Goal: Find specific page/section: Find specific page/section

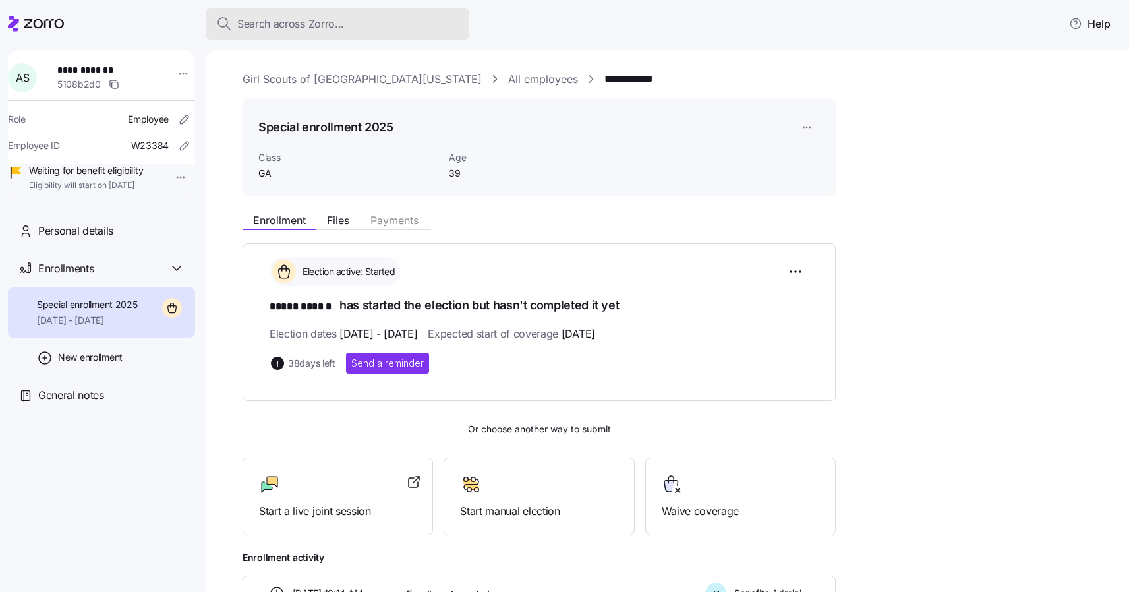
click at [247, 26] on span "Search across Zorro..." at bounding box center [290, 24] width 107 height 16
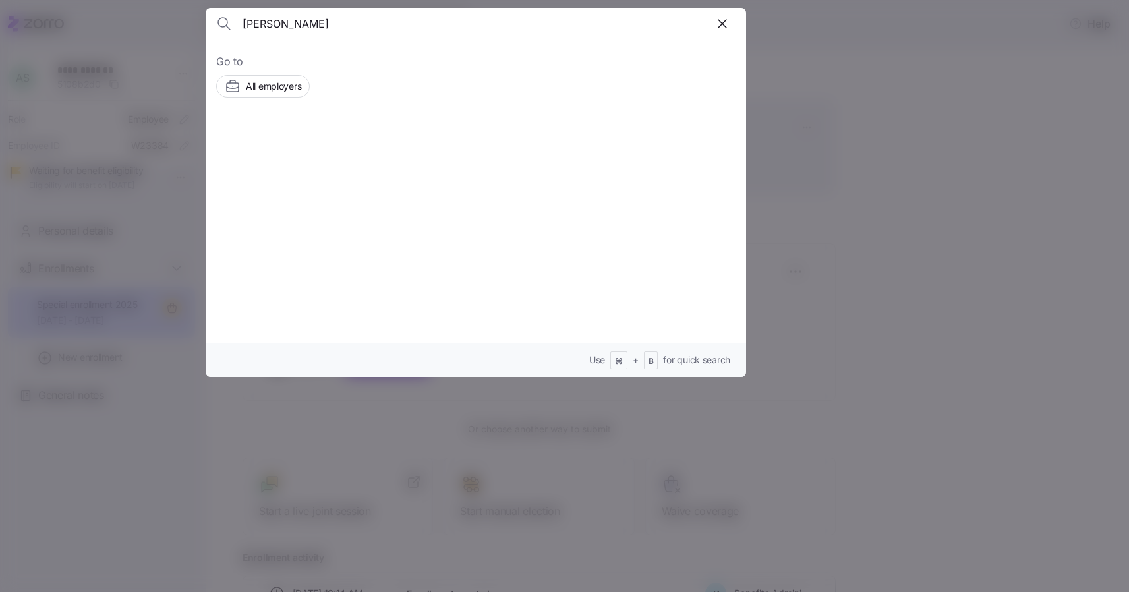
type input "kelly rober"
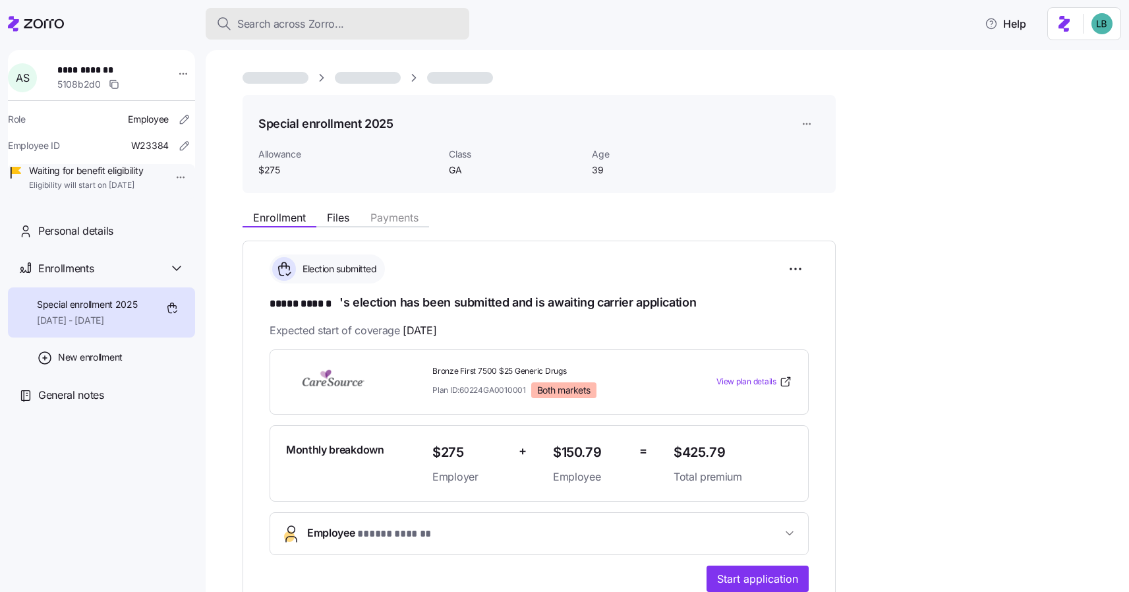
click at [279, 20] on span "Search across Zorro..." at bounding box center [290, 24] width 107 height 16
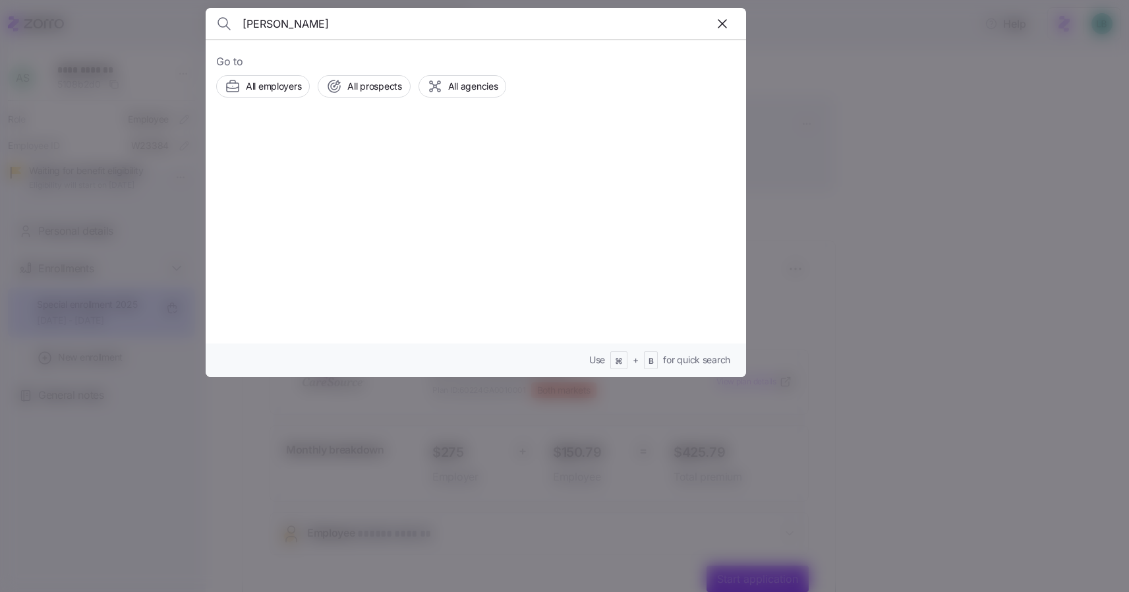
type input "kelly roberts"
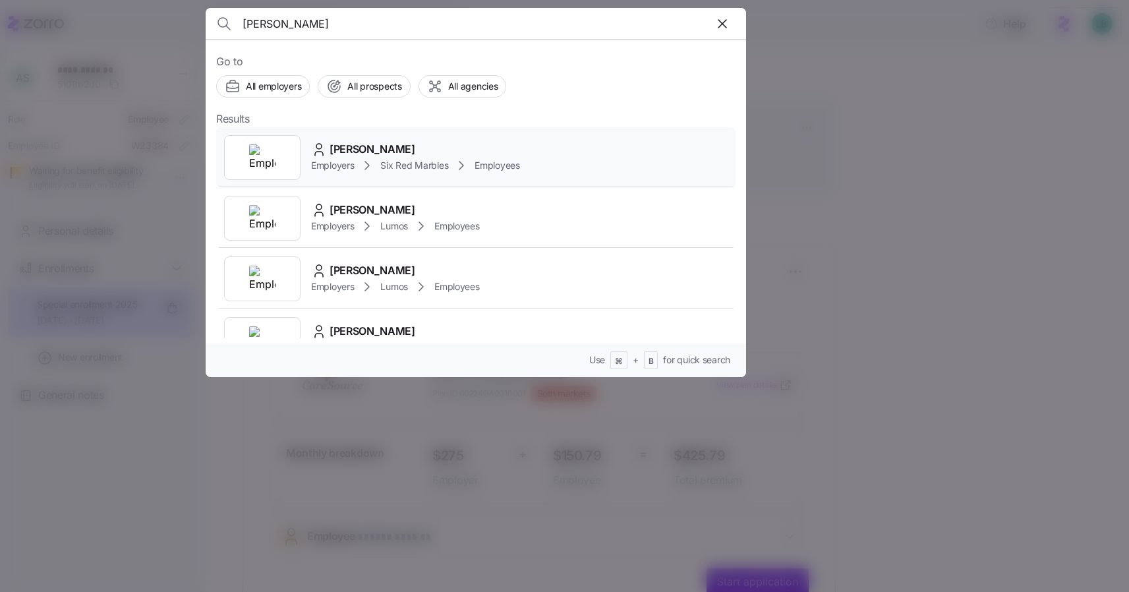
click at [367, 146] on span "Kelly Roberts" at bounding box center [373, 149] width 86 height 16
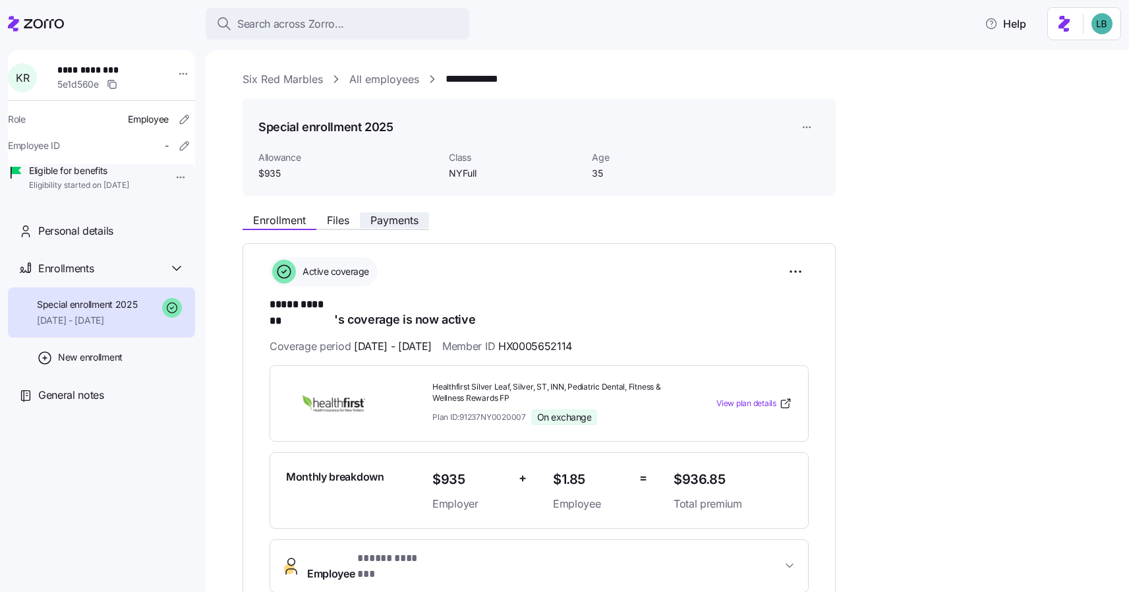
click at [404, 219] on span "Payments" at bounding box center [395, 220] width 48 height 11
